Goal: Task Accomplishment & Management: Manage account settings

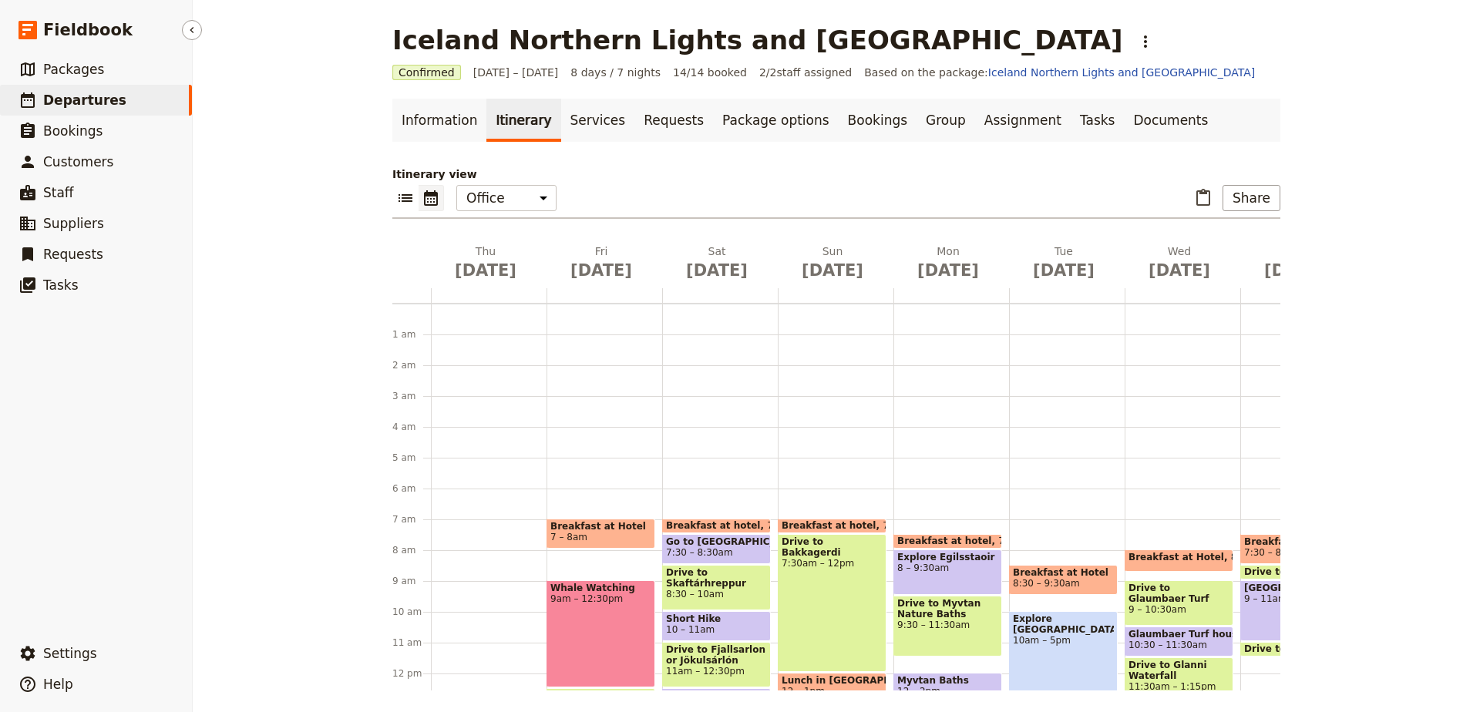
scroll to position [352, 0]
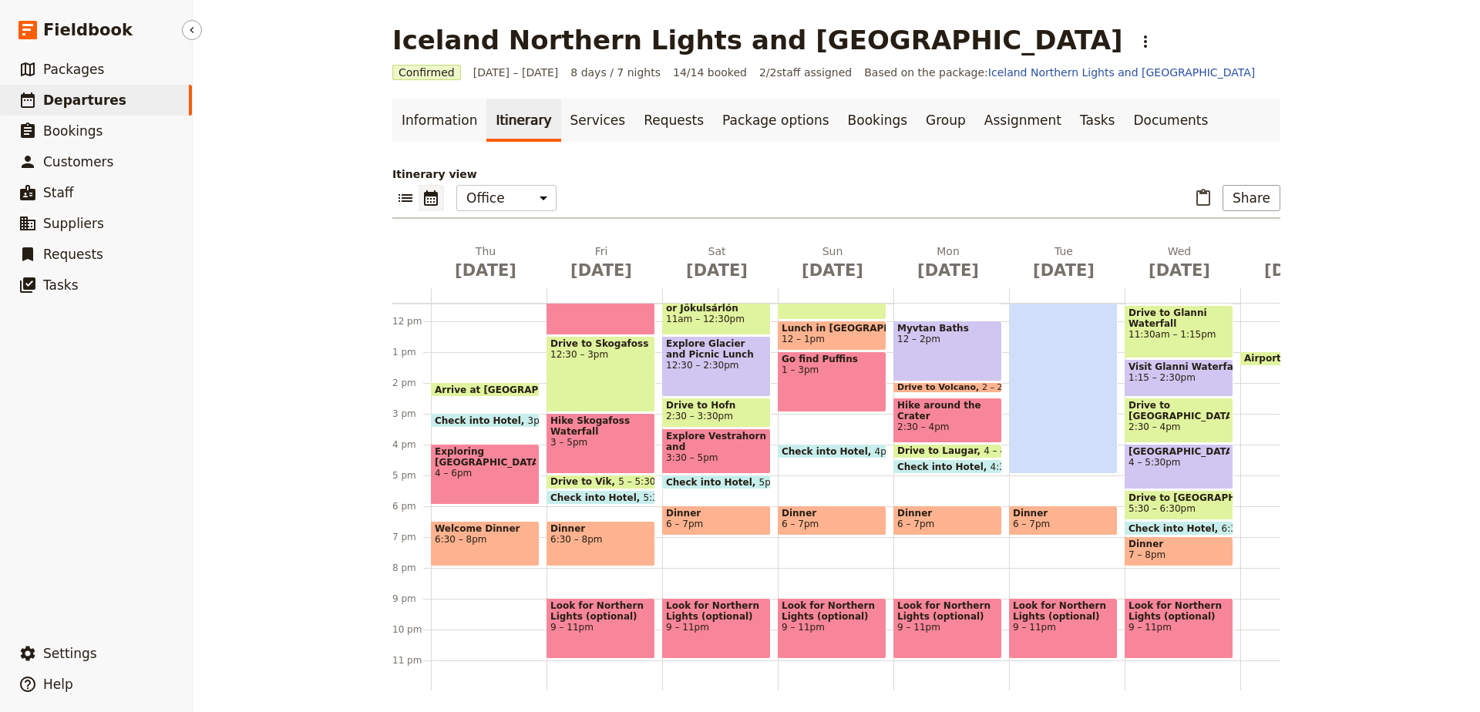
click at [85, 103] on span "Departures" at bounding box center [84, 100] width 83 height 15
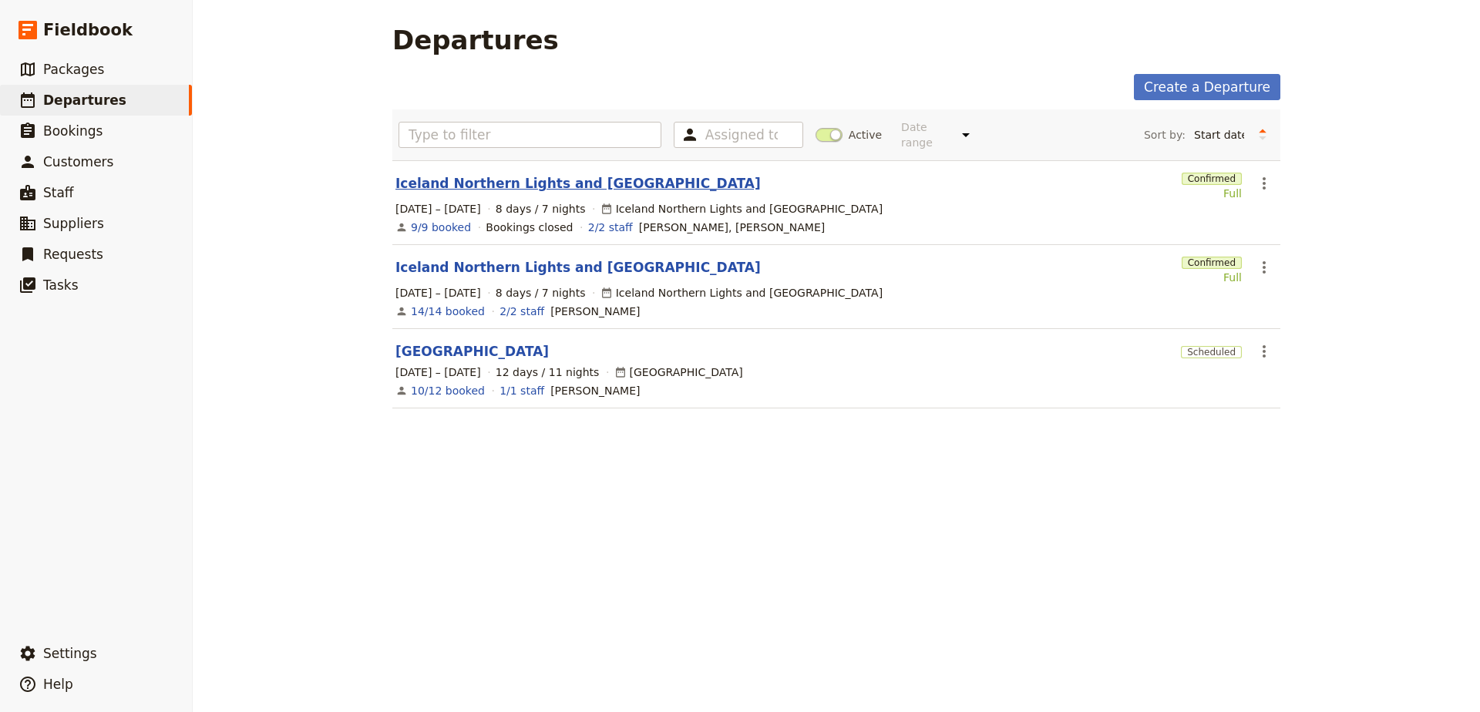
click at [537, 174] on link "Iceland Northern Lights and [GEOGRAPHIC_DATA]" at bounding box center [577, 183] width 365 height 19
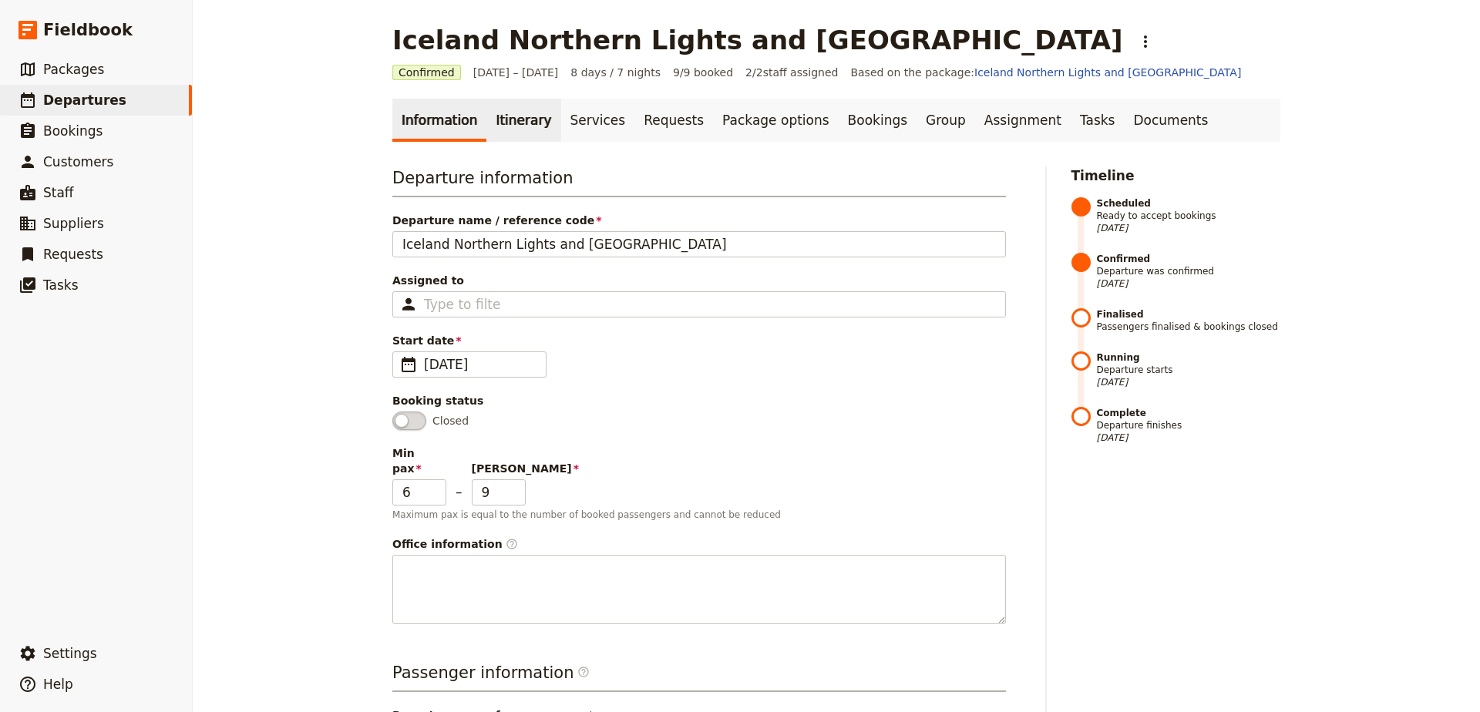
click at [525, 126] on link "Itinerary" at bounding box center [523, 120] width 74 height 43
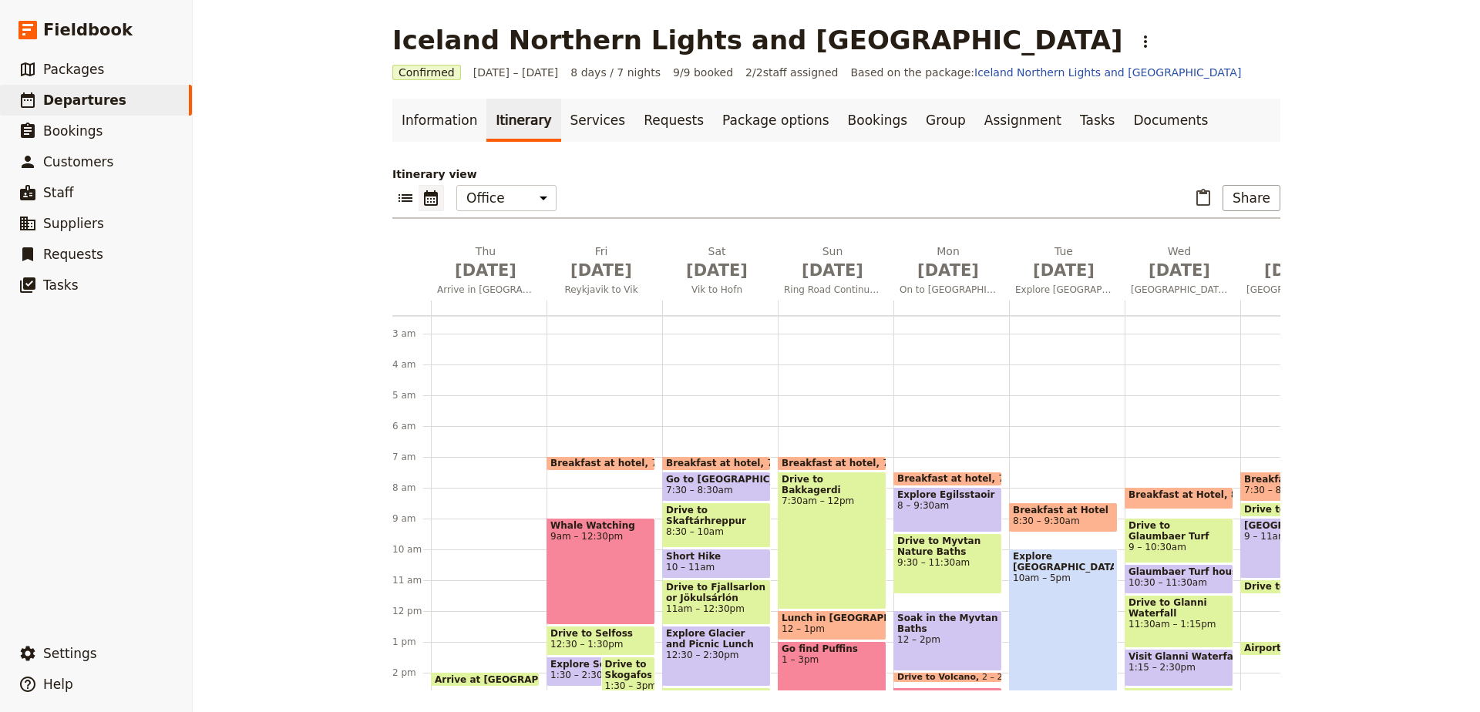
scroll to position [96, 0]
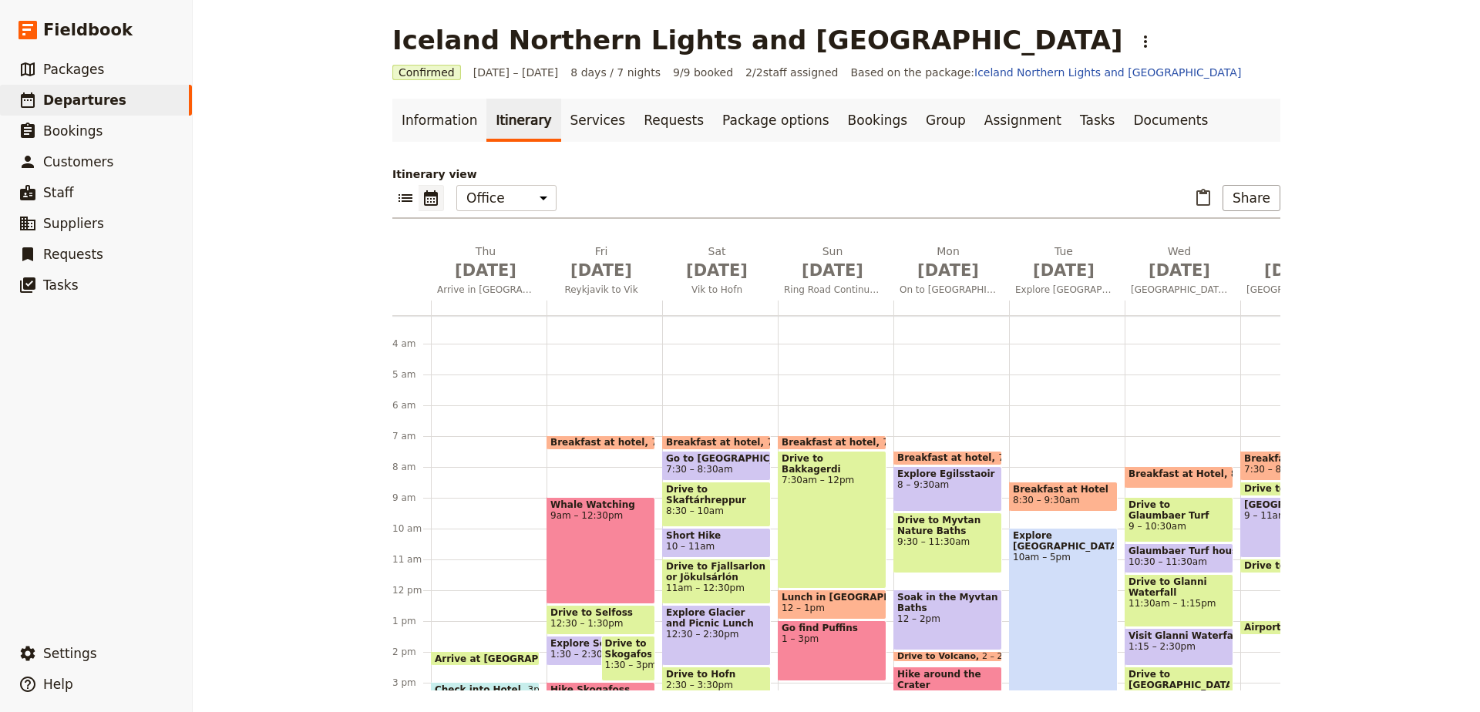
click at [479, 443] on div "Arrive at Airport 2pm Check into Hotel 3pm Exploring [GEOGRAPHIC_DATA] 4 – 6pm …" at bounding box center [489, 590] width 116 height 740
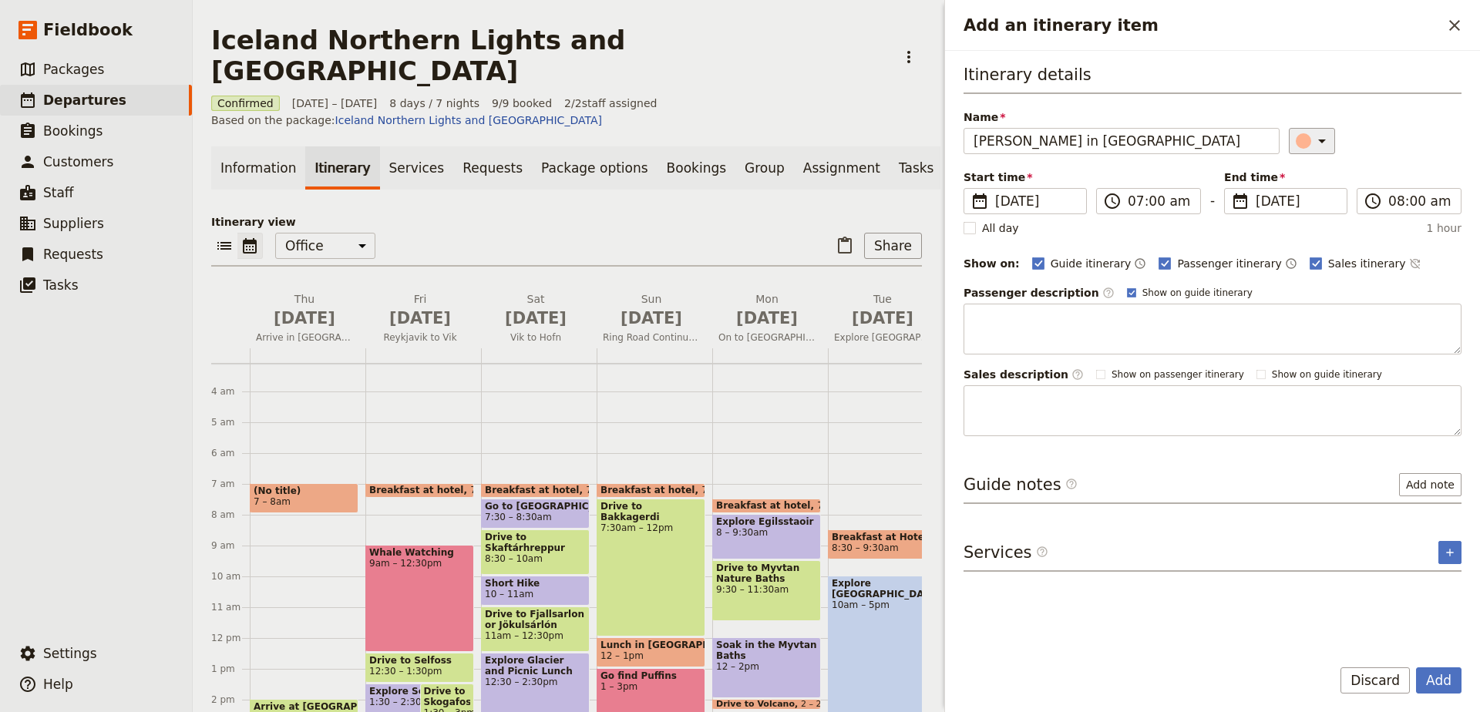
type input "[PERSON_NAME] in [GEOGRAPHIC_DATA]"
click at [1320, 140] on icon "Add an itinerary item" at bounding box center [1322, 142] width 8 height 4
click at [1298, 191] on div "button" at bounding box center [1298, 191] width 15 height 15
click at [1312, 264] on polygon "Add an itinerary item" at bounding box center [1316, 262] width 8 height 8
click at [1309, 256] on input "Sales itinerary" at bounding box center [1309, 255] width 1 height 1
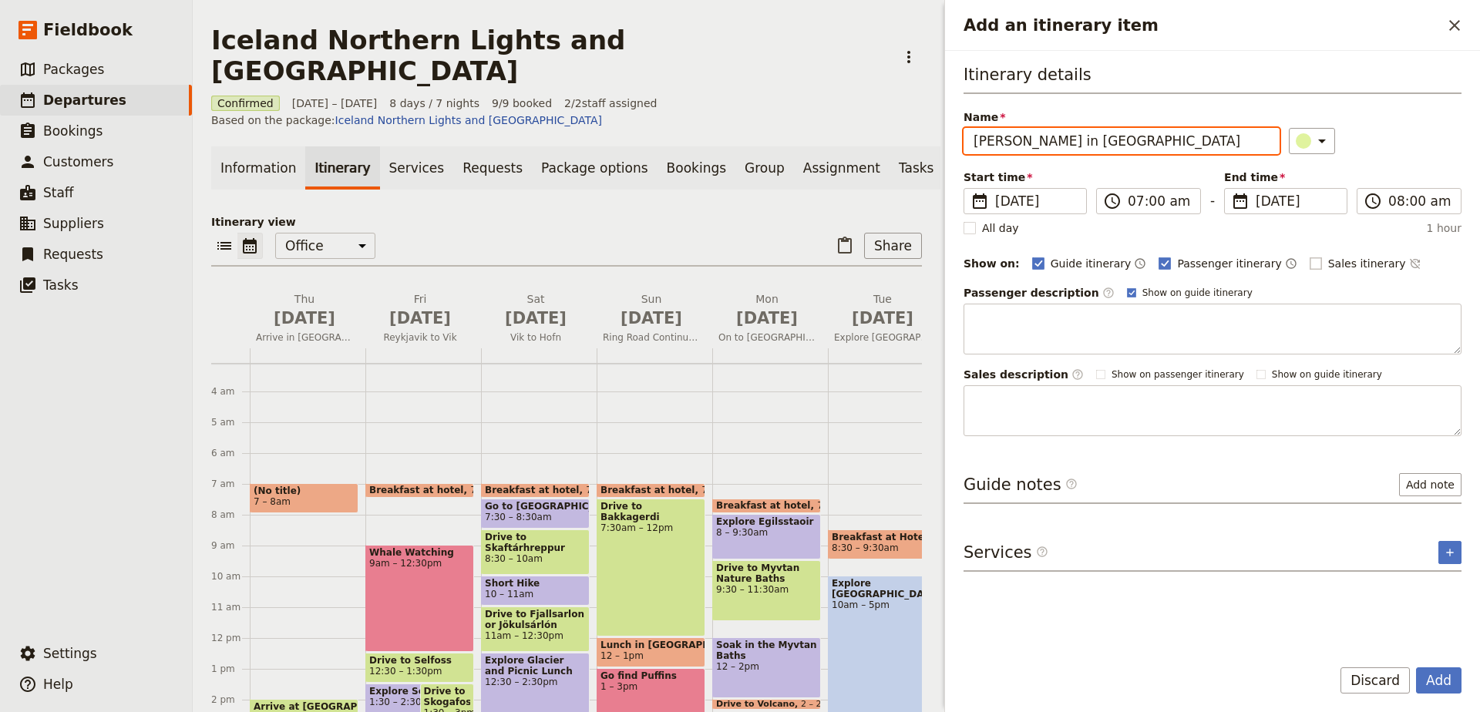
checkbox input "false"
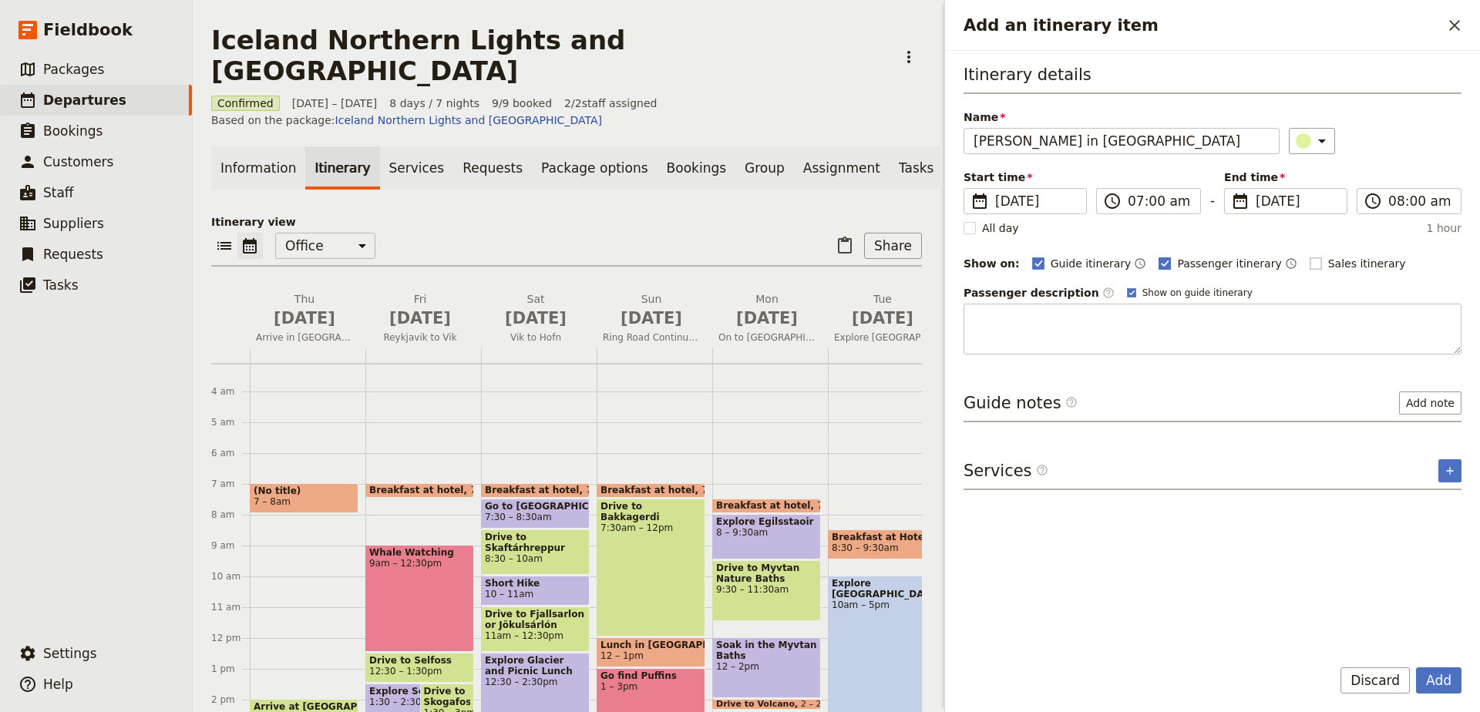
click at [1159, 264] on rect "Add an itinerary item" at bounding box center [1165, 263] width 12 height 12
click at [1158, 256] on input "Passenger itinerary" at bounding box center [1158, 255] width 1 height 1
checkbox input "false"
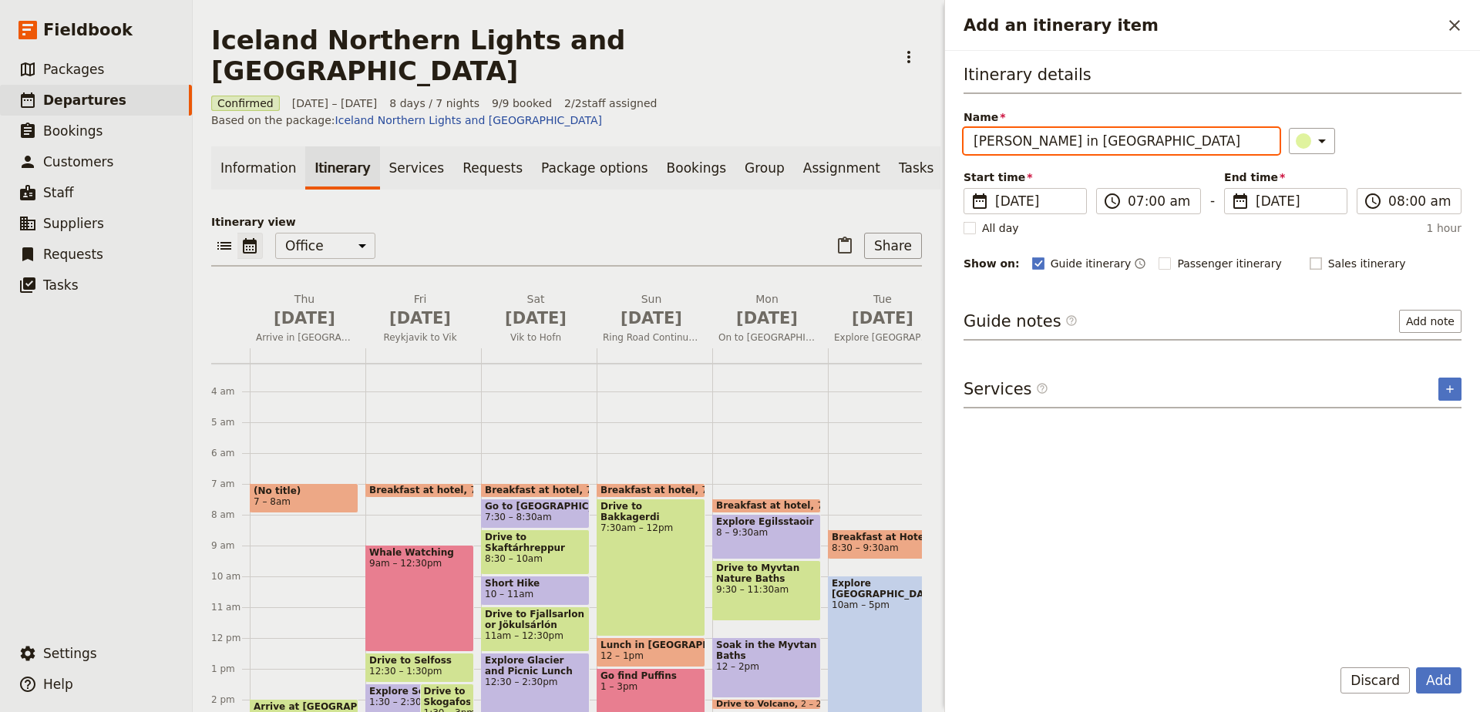
click at [1139, 148] on input "[PERSON_NAME] in [GEOGRAPHIC_DATA]" at bounding box center [1122, 141] width 316 height 26
type input "Airport Arrivals"
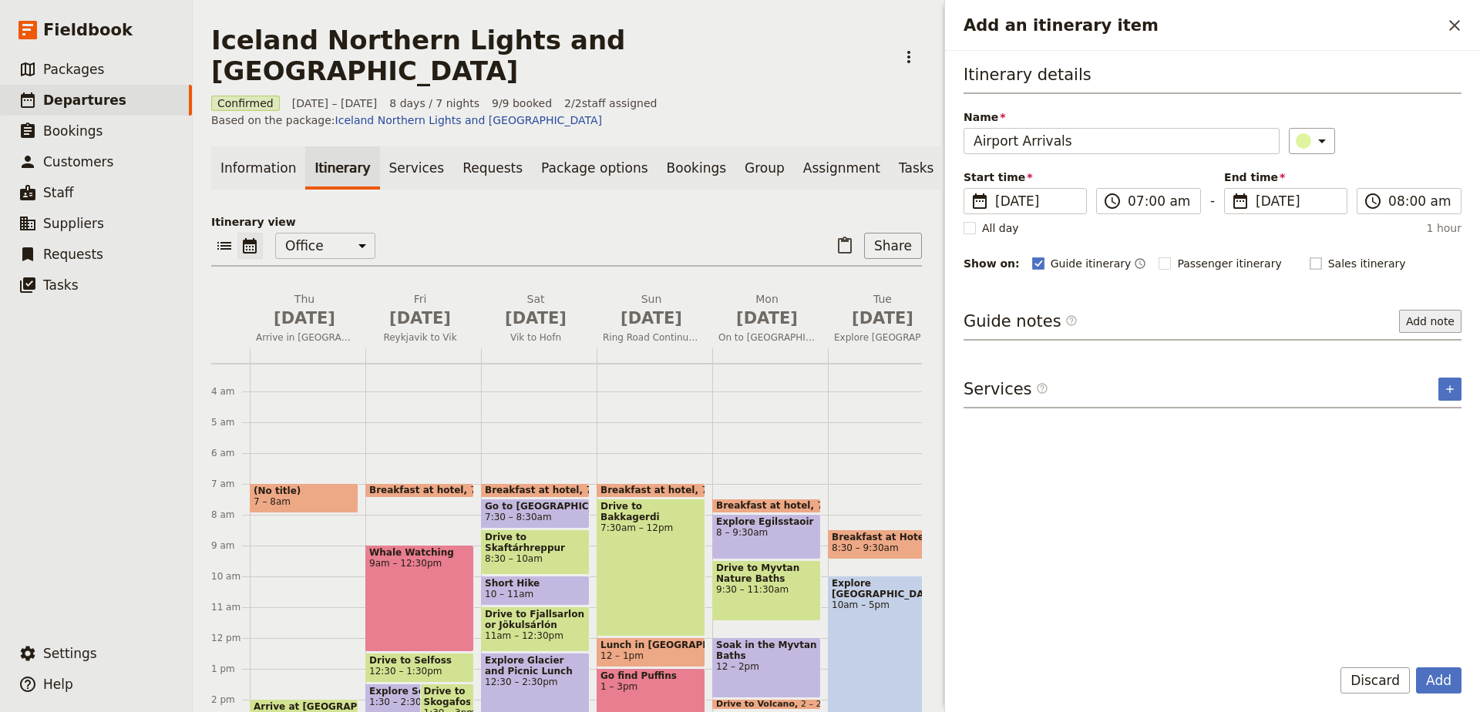
click at [1424, 321] on button "Add note" at bounding box center [1430, 321] width 62 height 23
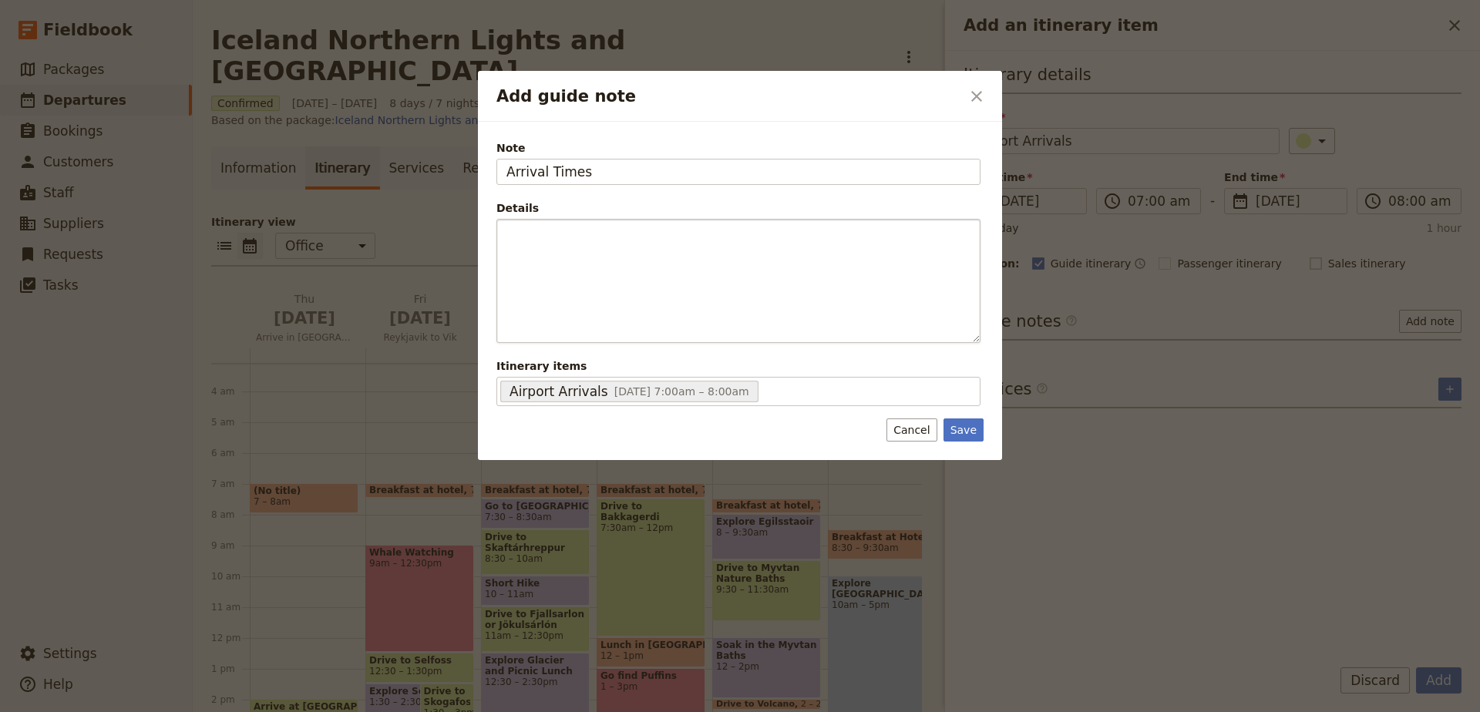
type input "Arrival Times"
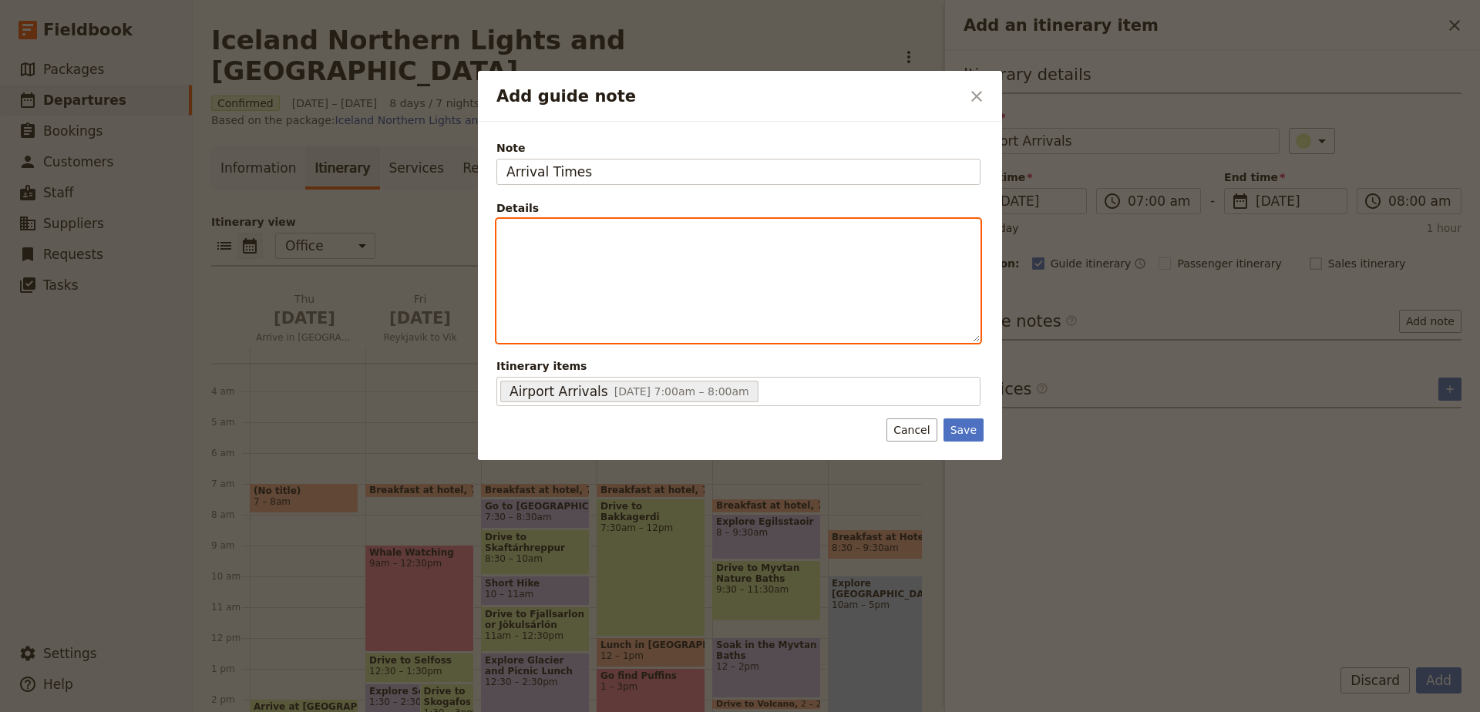
click at [665, 233] on p "Add guide note" at bounding box center [738, 233] width 464 height 15
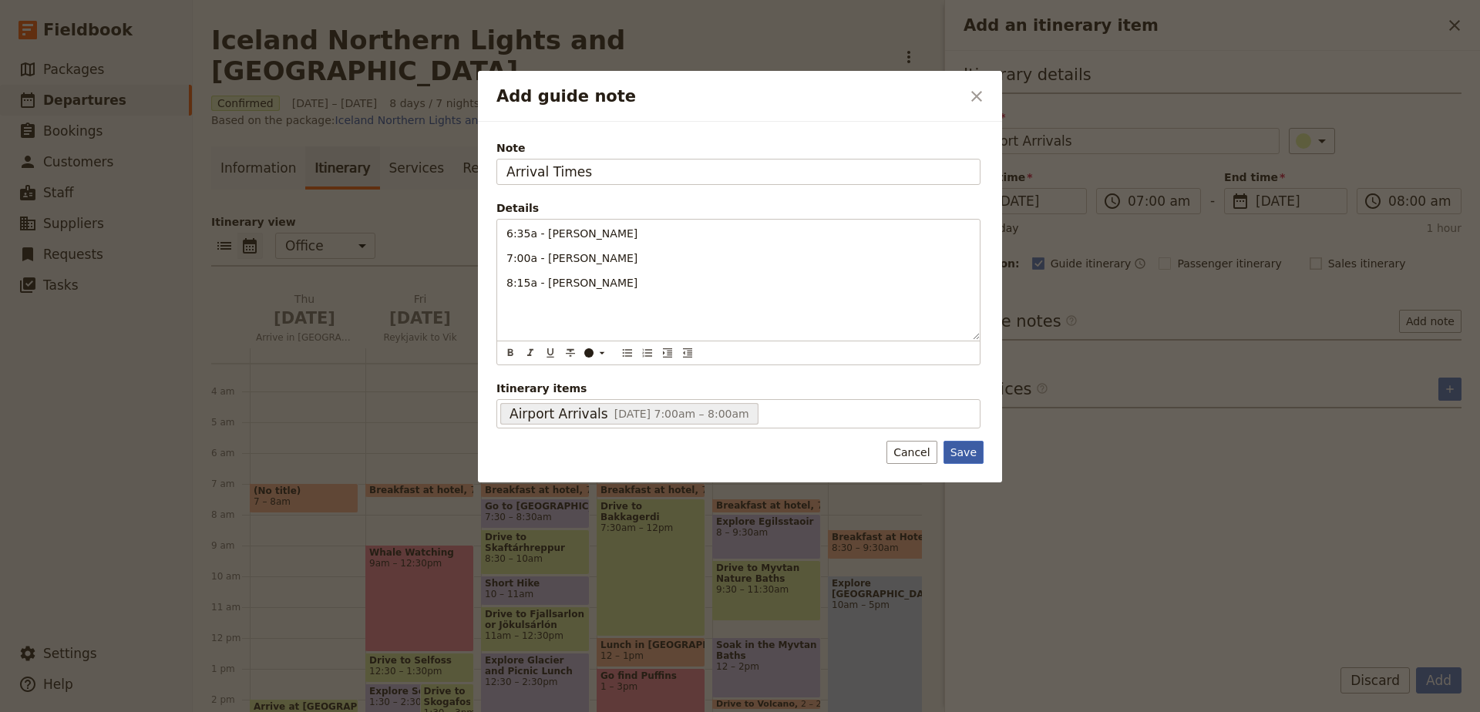
click at [965, 447] on button "Save" at bounding box center [964, 452] width 40 height 23
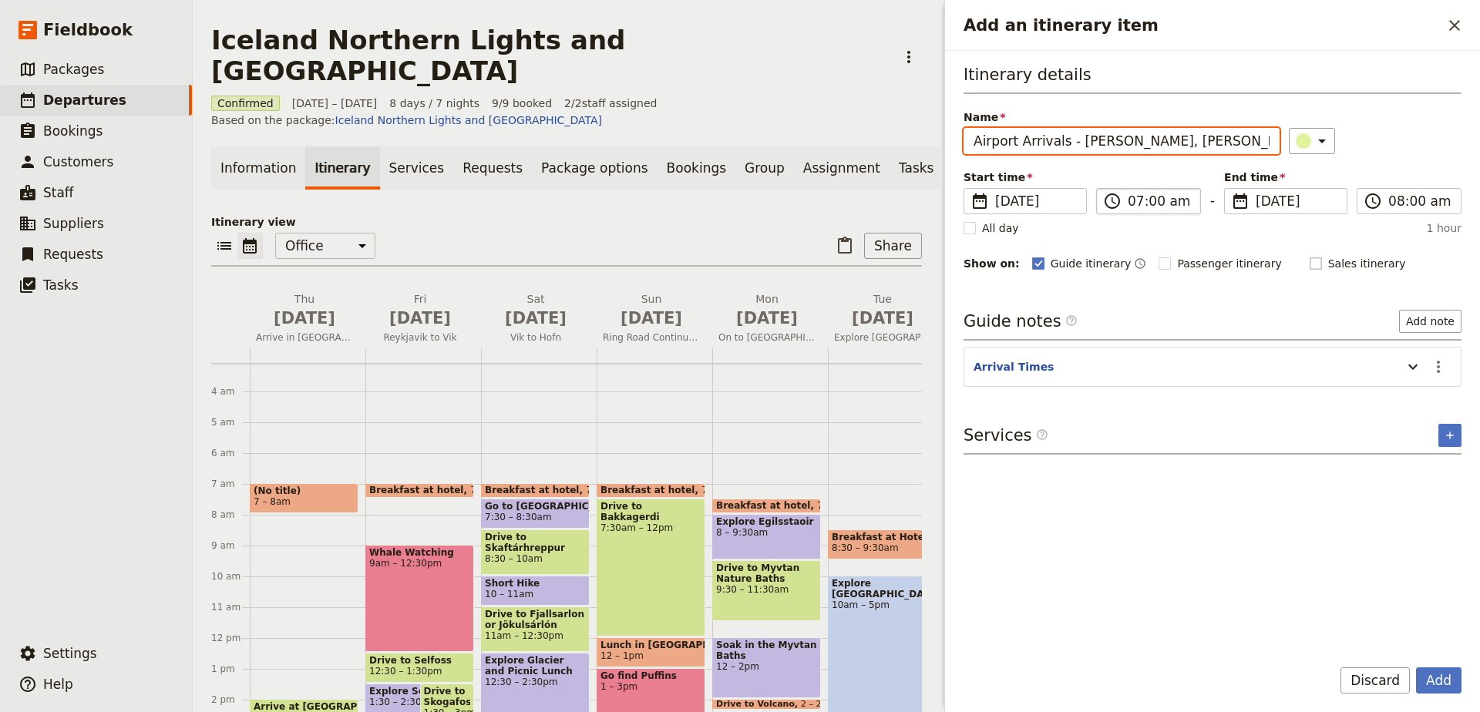
type input "Airport Arrivals - [PERSON_NAME], [PERSON_NAME], [PERSON_NAME]"
click at [1161, 197] on input "07:00 am" at bounding box center [1159, 201] width 63 height 19
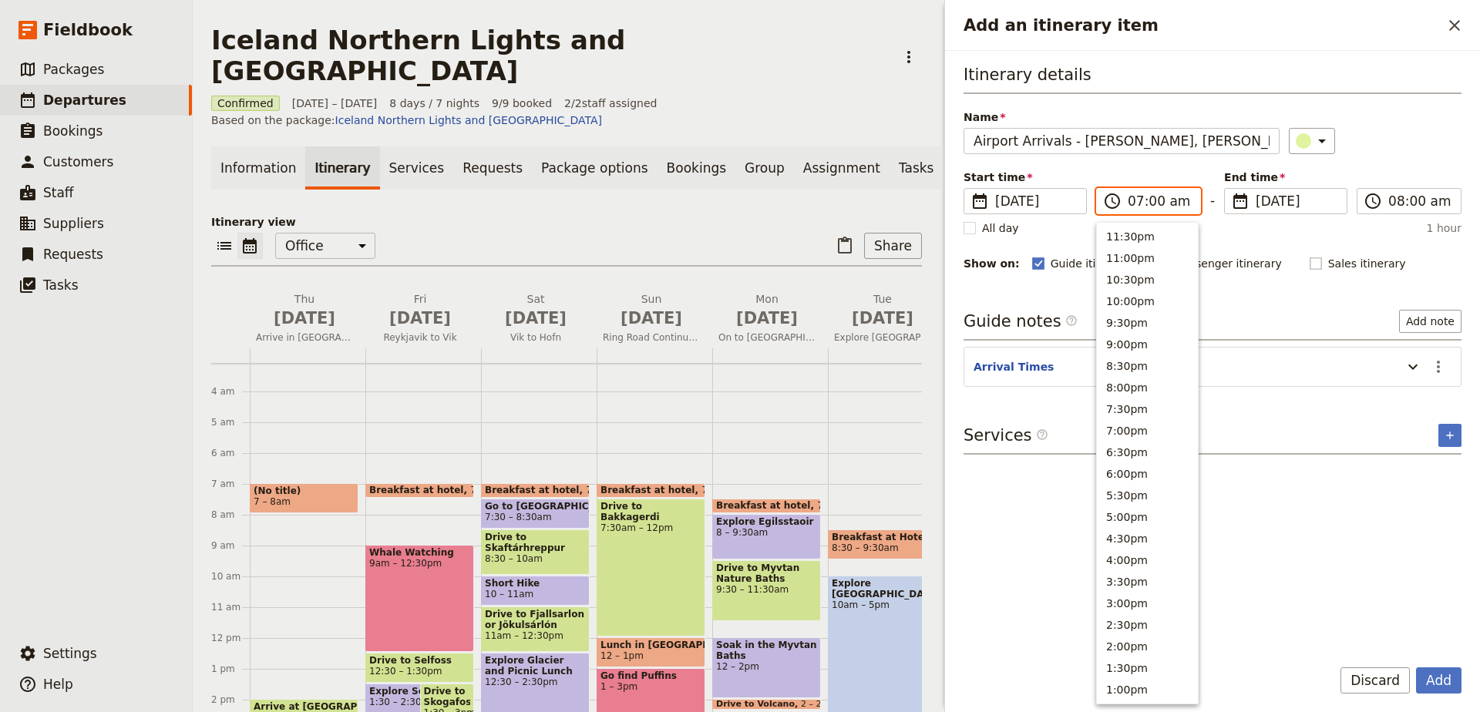
scroll to position [561, 0]
click at [1147, 412] on button "6:30am" at bounding box center [1147, 410] width 101 height 22
type input "06:30 am"
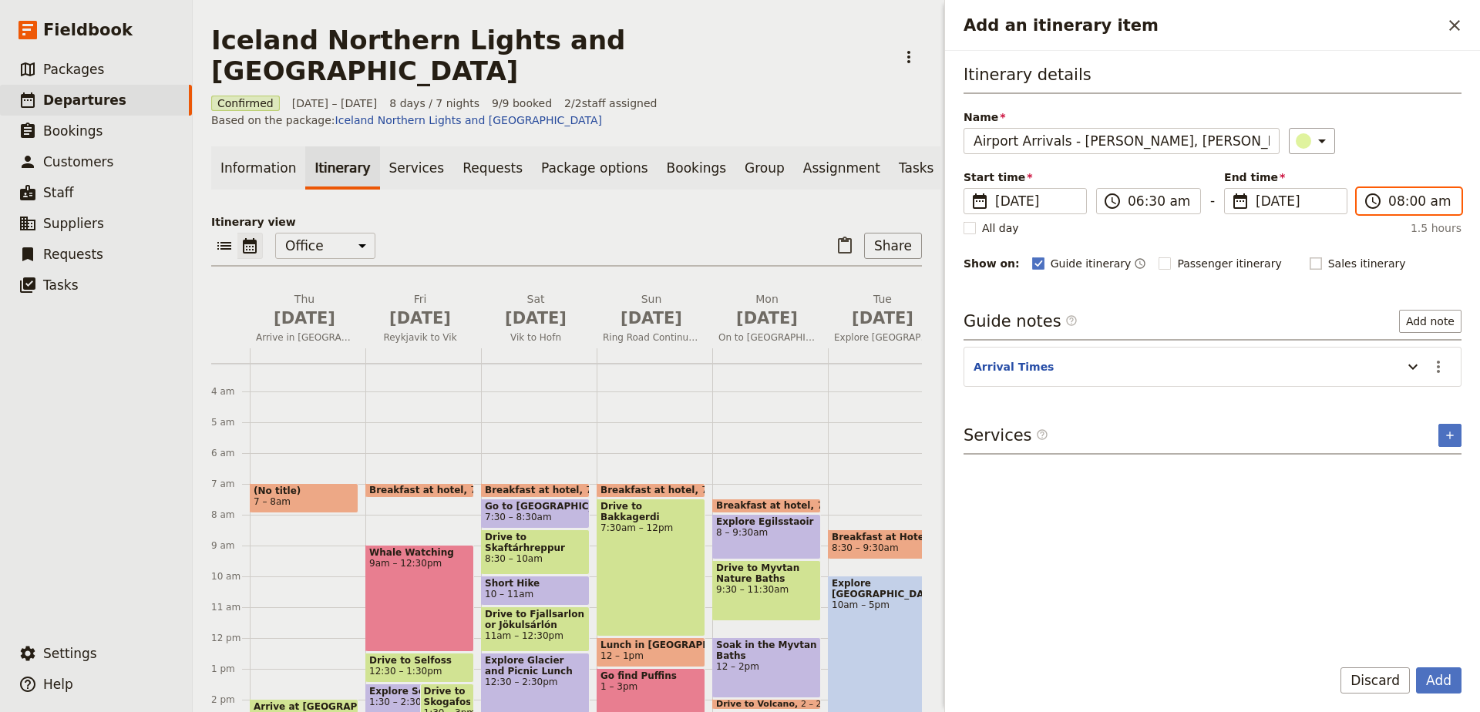
click at [1418, 203] on input "08:00 am" at bounding box center [1419, 201] width 63 height 19
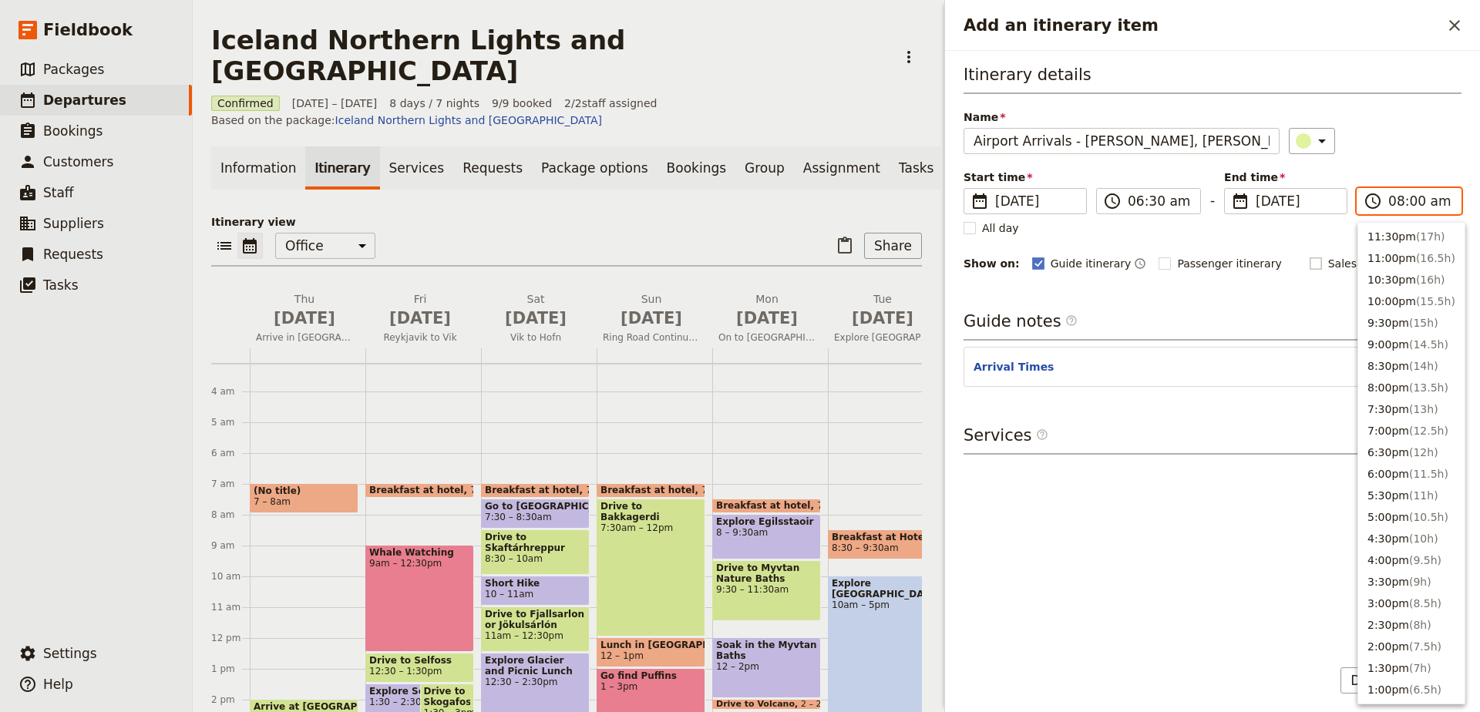
click at [1419, 203] on input "08:00 am" at bounding box center [1419, 201] width 63 height 19
type input "08:15 am"
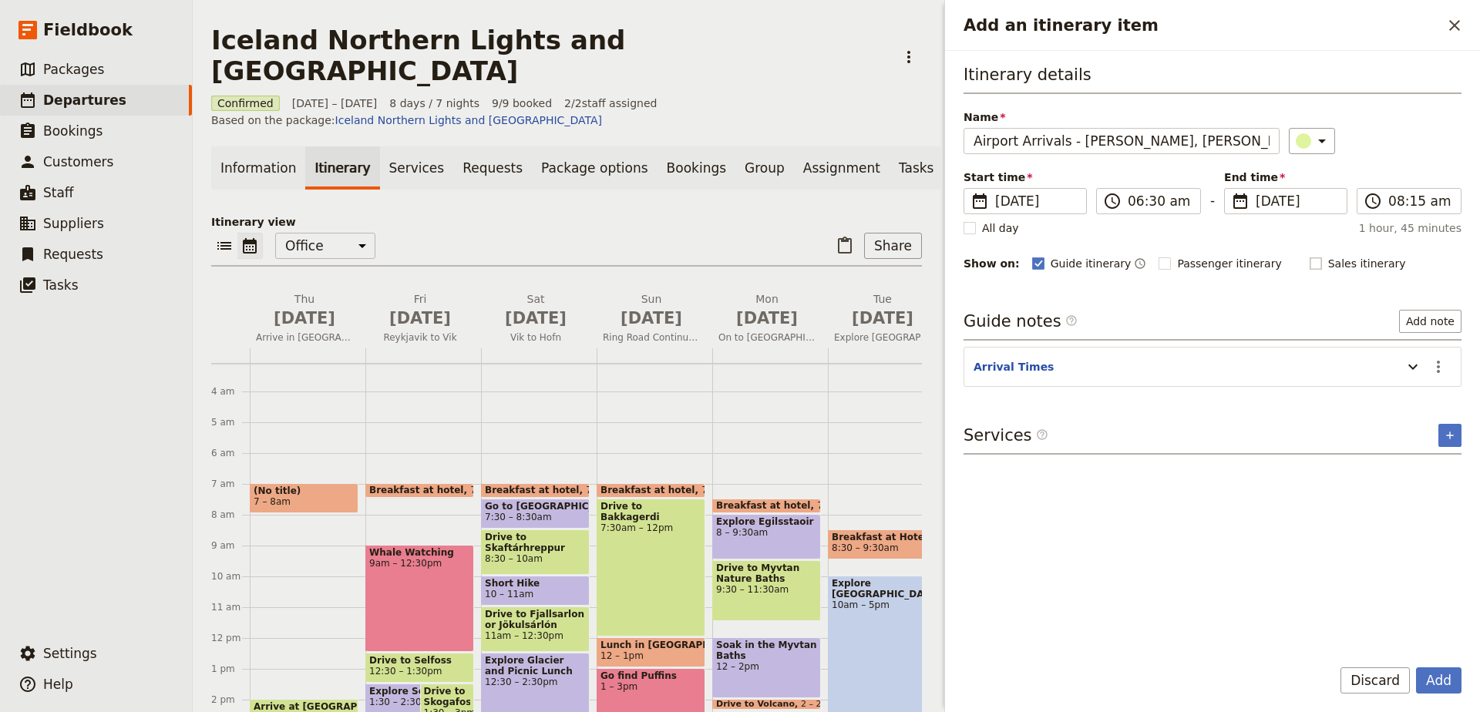
click at [1330, 236] on div "Itinerary details Name Airport Arrivals - [PERSON_NAME], [PERSON_NAME] ​ Start …" at bounding box center [1213, 168] width 498 height 210
click at [1443, 677] on button "Add" at bounding box center [1438, 681] width 45 height 26
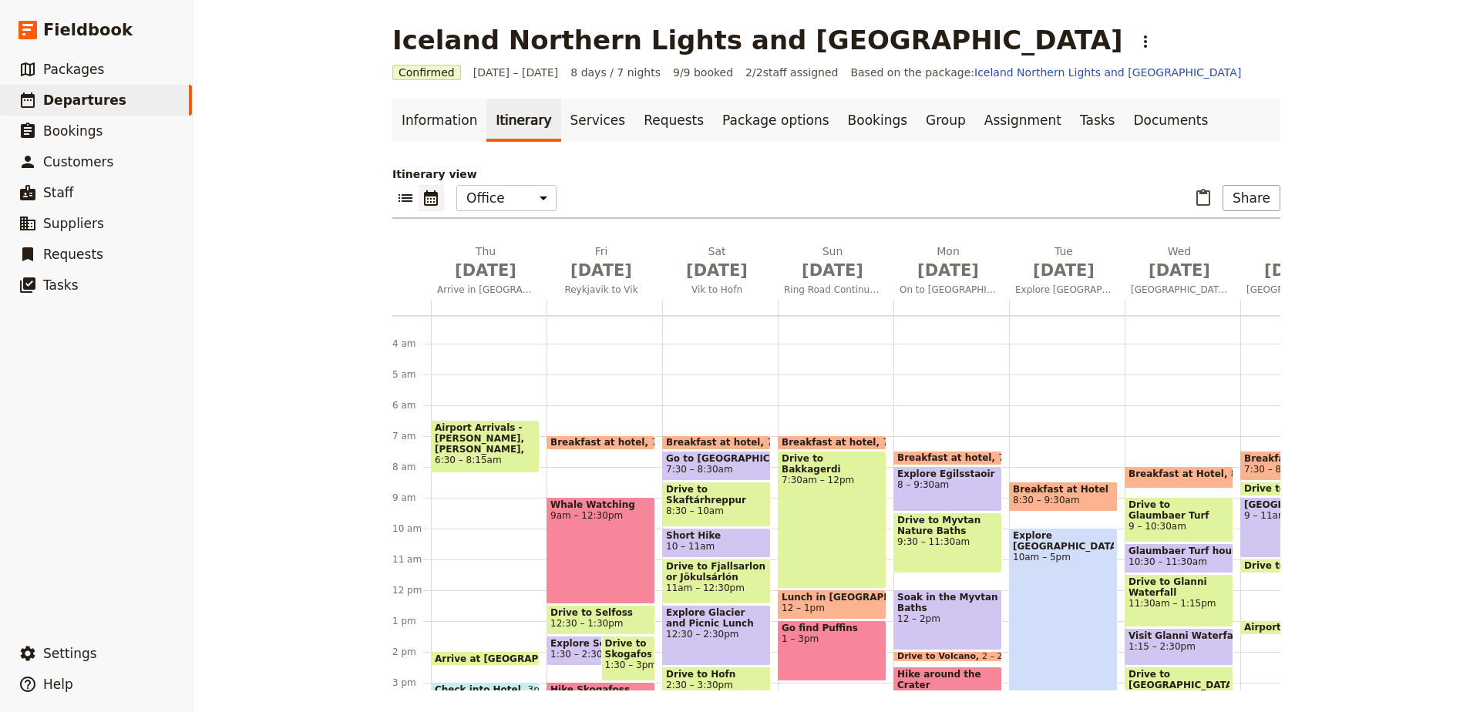
click at [487, 656] on span "Arrive at [GEOGRAPHIC_DATA]" at bounding box center [517, 659] width 164 height 10
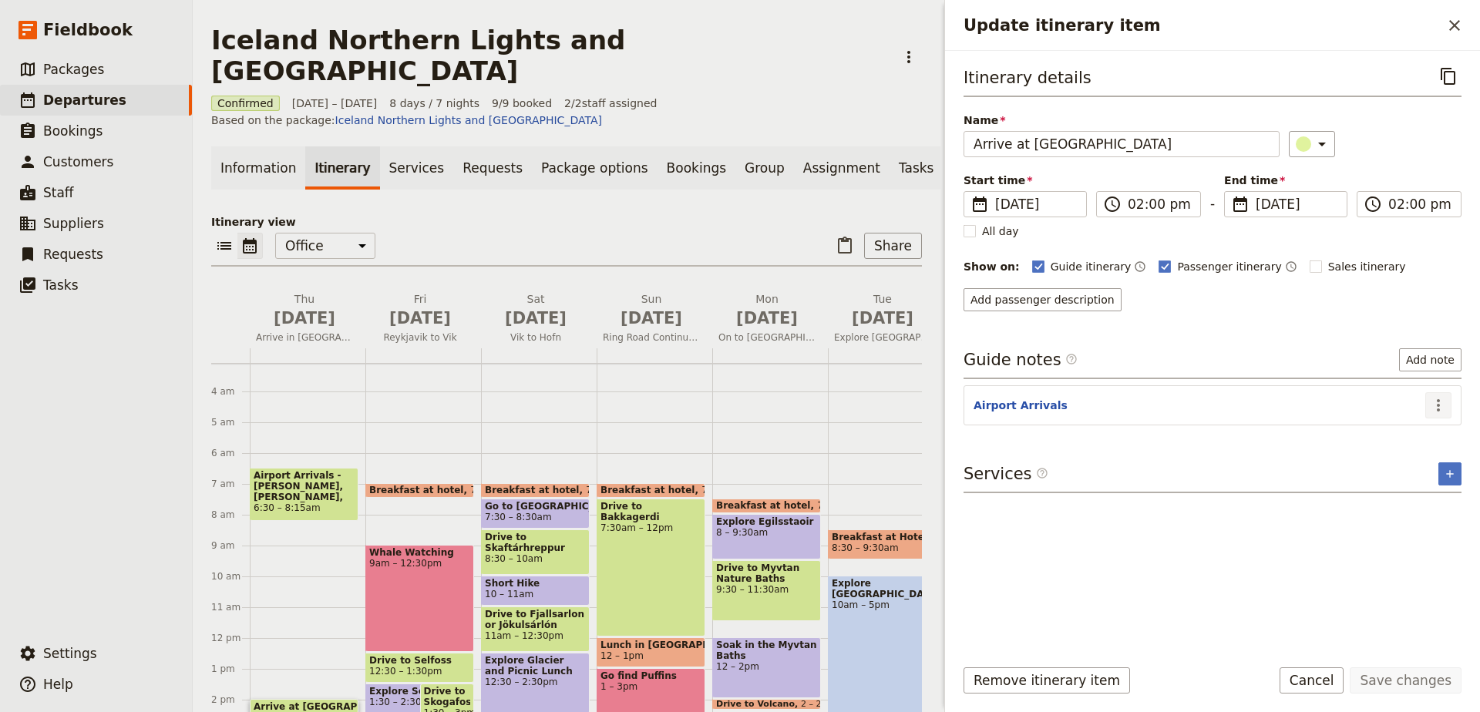
click at [1439, 404] on icon "Actions" at bounding box center [1438, 405] width 3 height 12
click at [1418, 439] on span "Edit note" at bounding box center [1394, 439] width 49 height 15
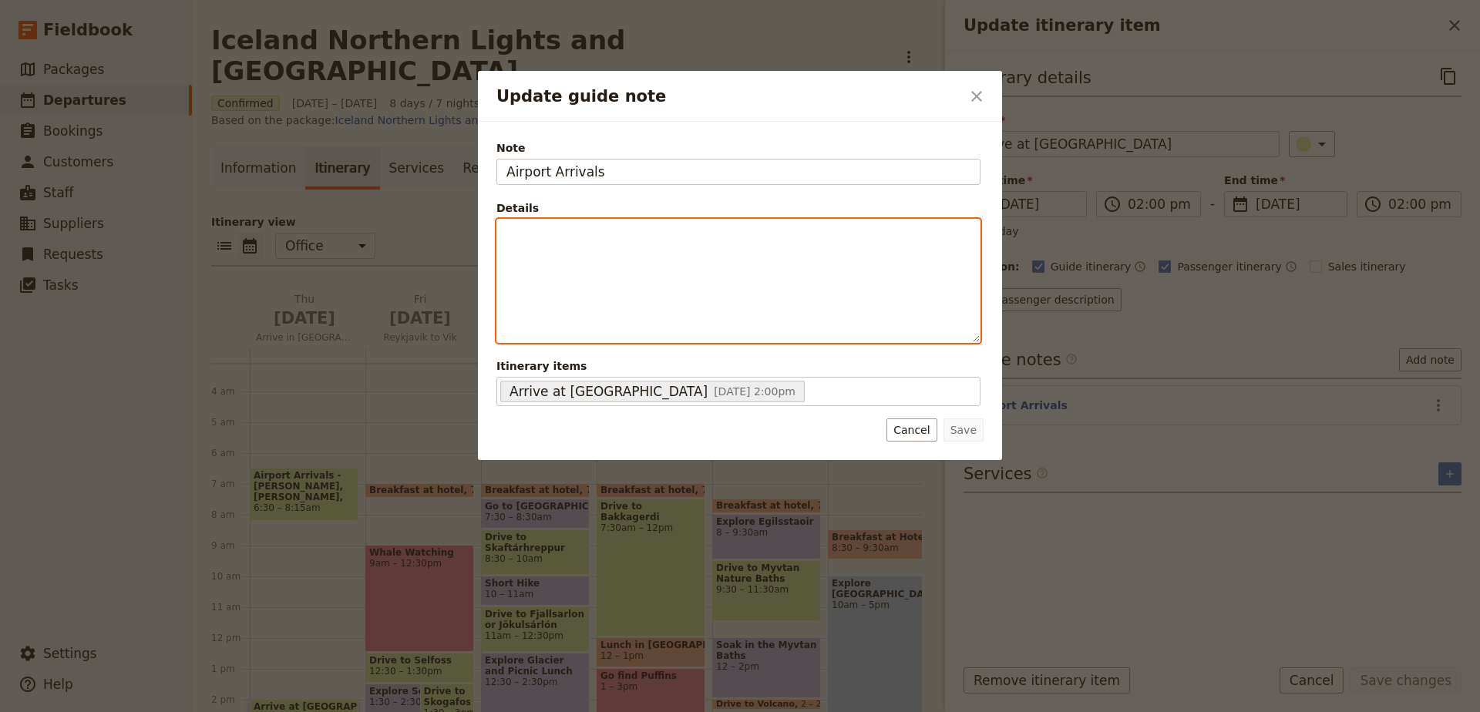
click at [743, 246] on div "Update guide note" at bounding box center [738, 281] width 483 height 123
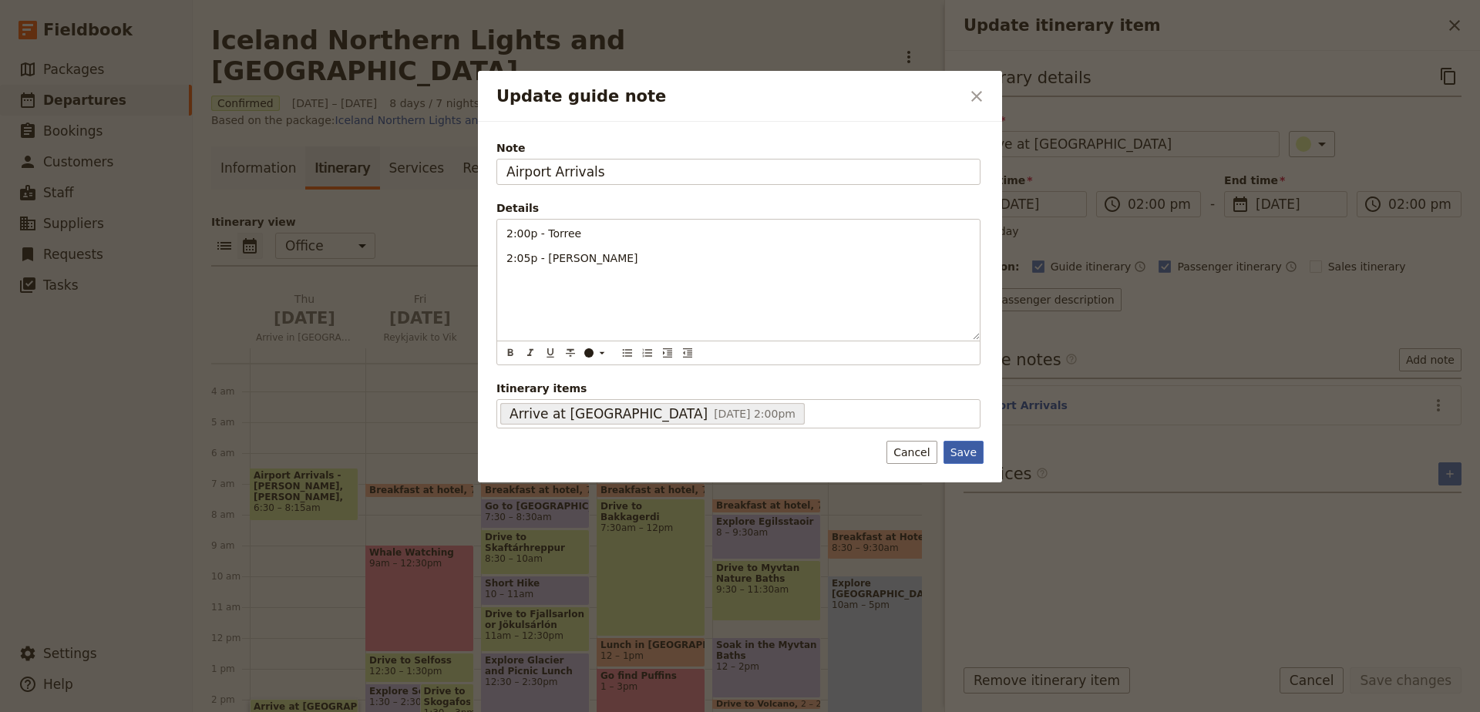
click at [962, 459] on button "Save" at bounding box center [964, 452] width 40 height 23
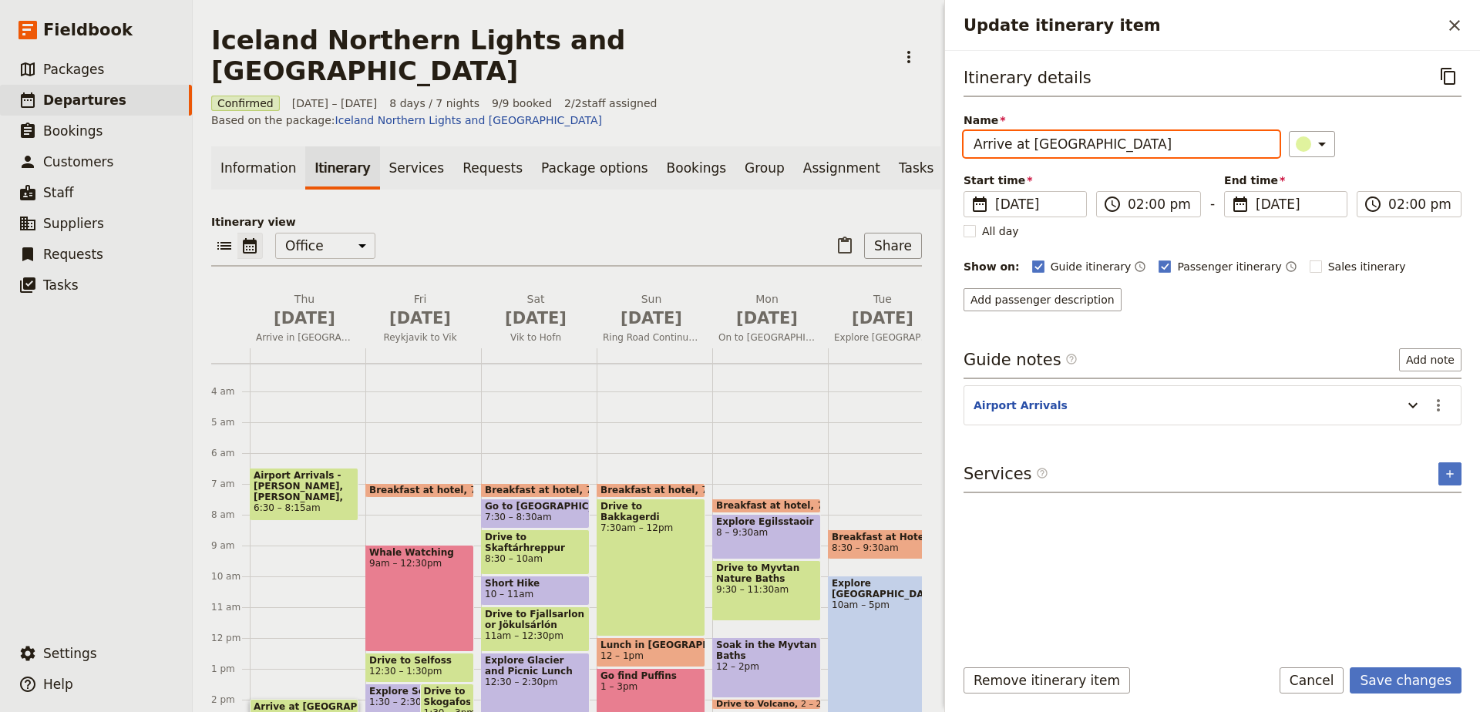
click at [1105, 143] on input "Arrive at [GEOGRAPHIC_DATA]" at bounding box center [1122, 144] width 316 height 26
type input "Arrive at [GEOGRAPHIC_DATA]"
click at [1424, 678] on button "Save changes" at bounding box center [1406, 681] width 112 height 26
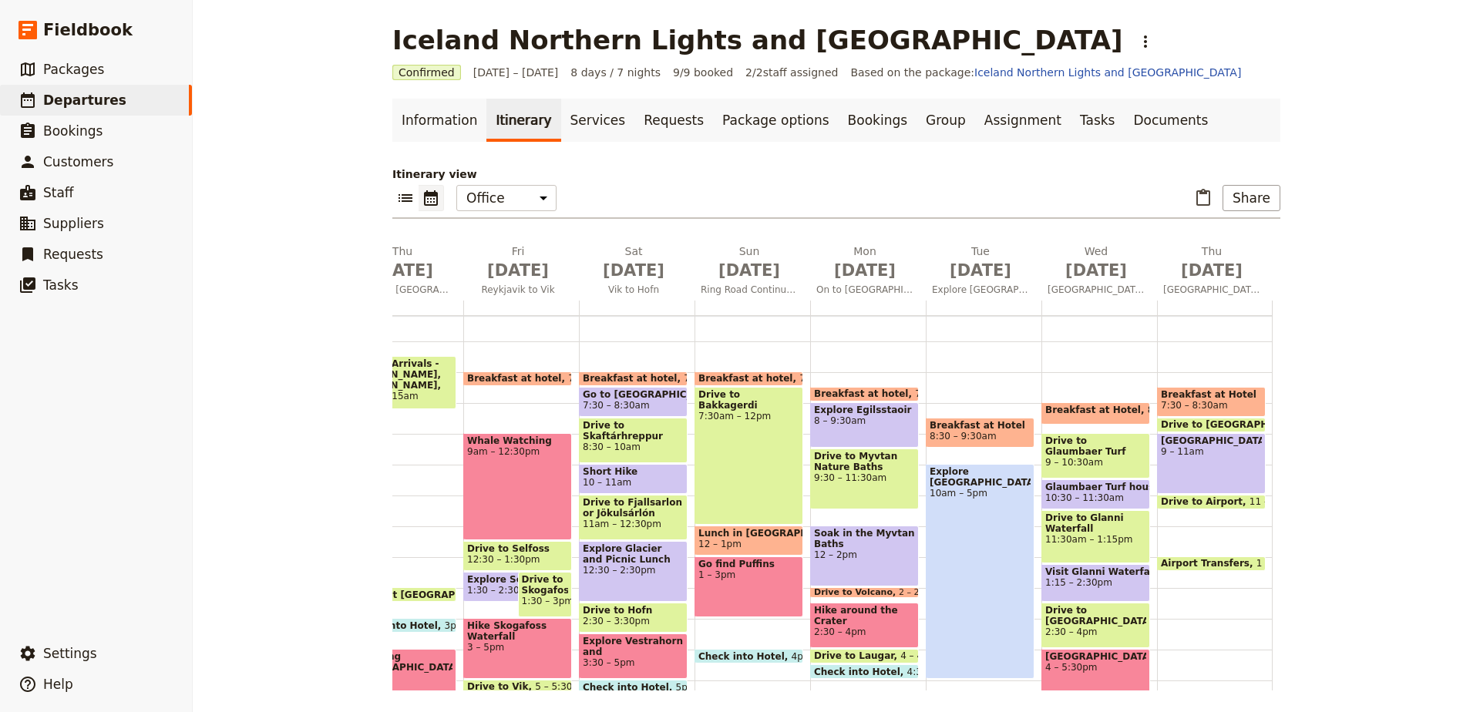
scroll to position [158, 0]
